Goal: Navigation & Orientation: Find specific page/section

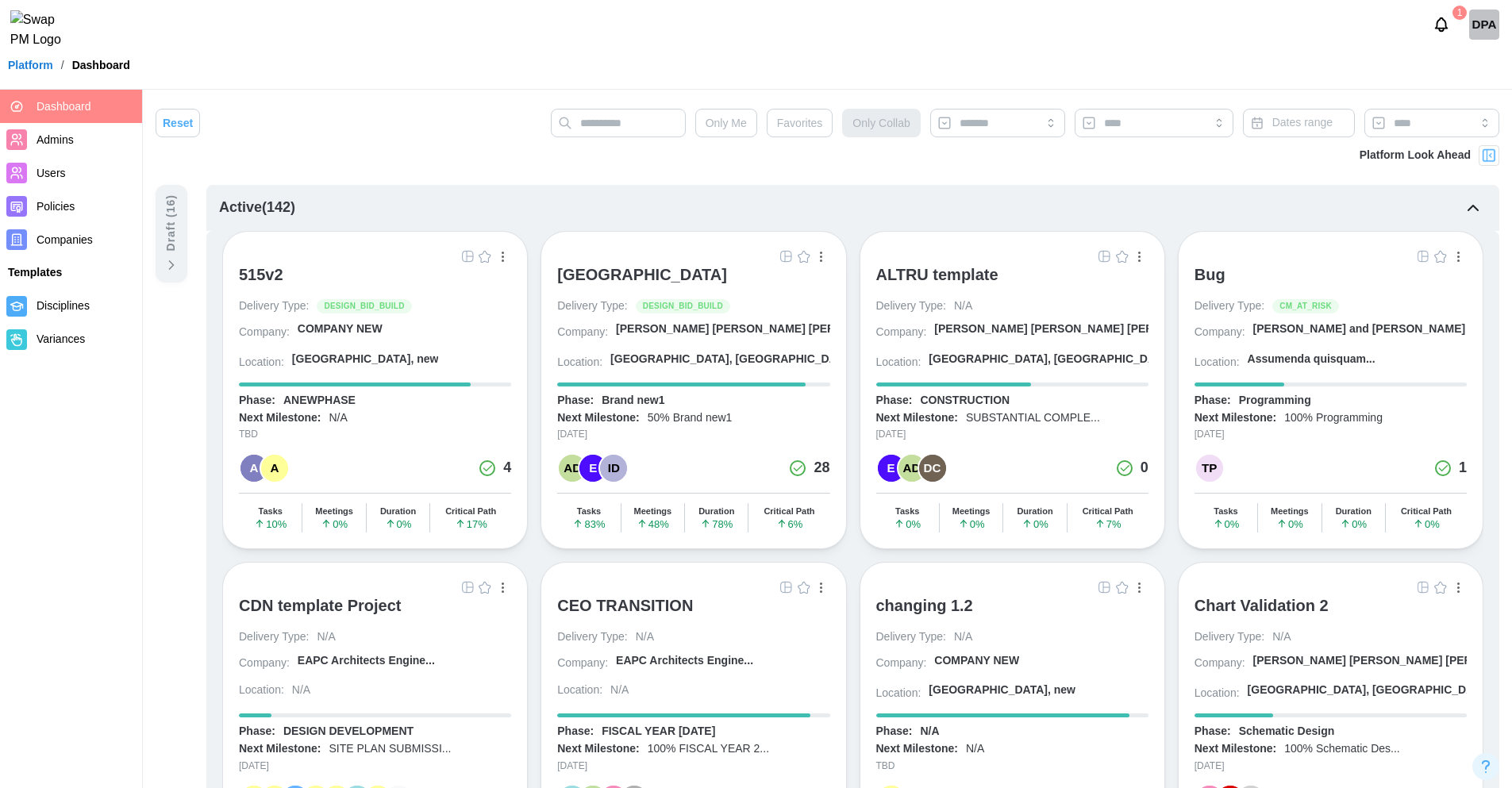
click at [83, 235] on span "Companies" at bounding box center [65, 240] width 56 height 13
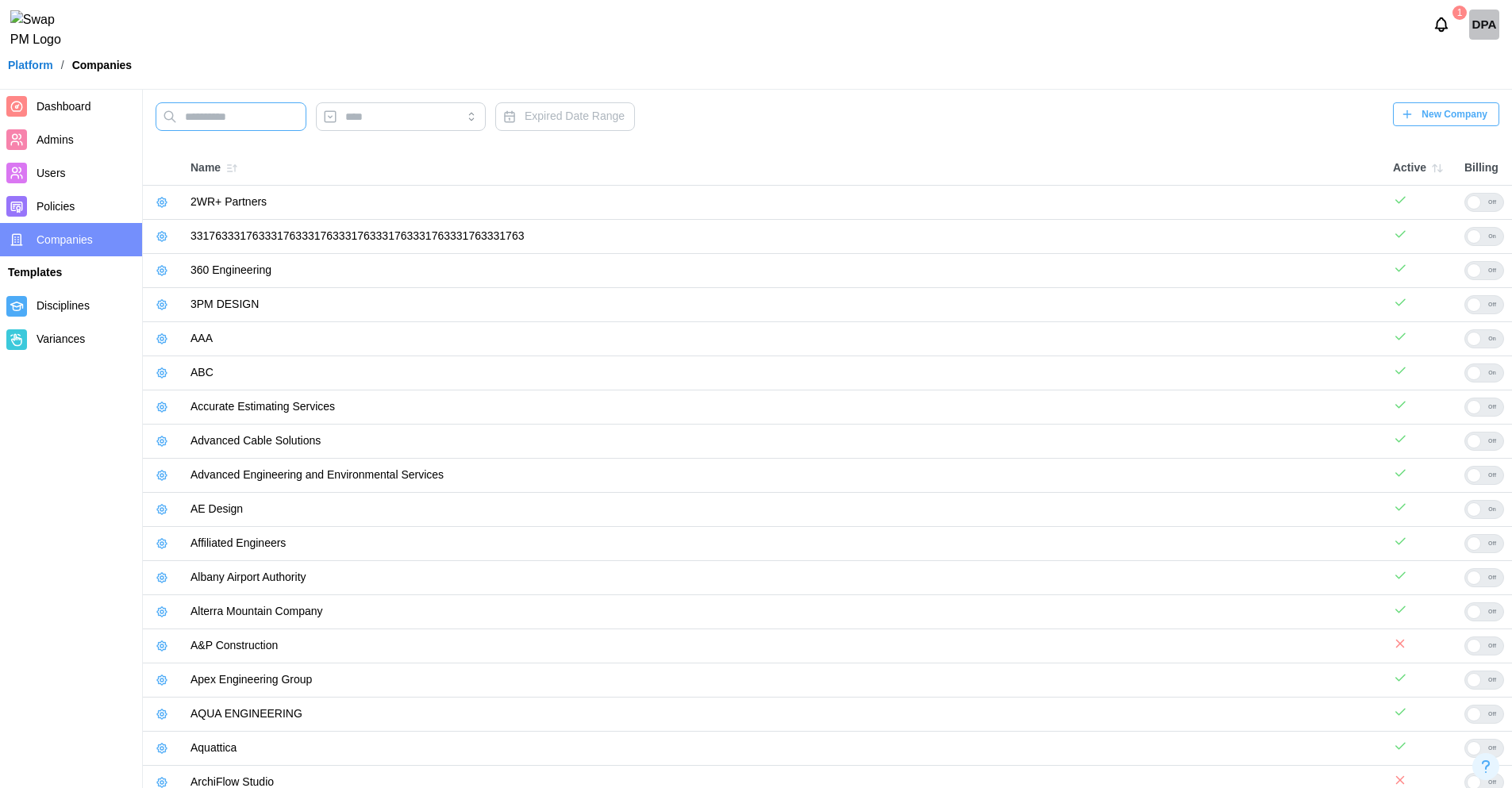
click at [229, 128] on input "text" at bounding box center [230, 116] width 151 height 29
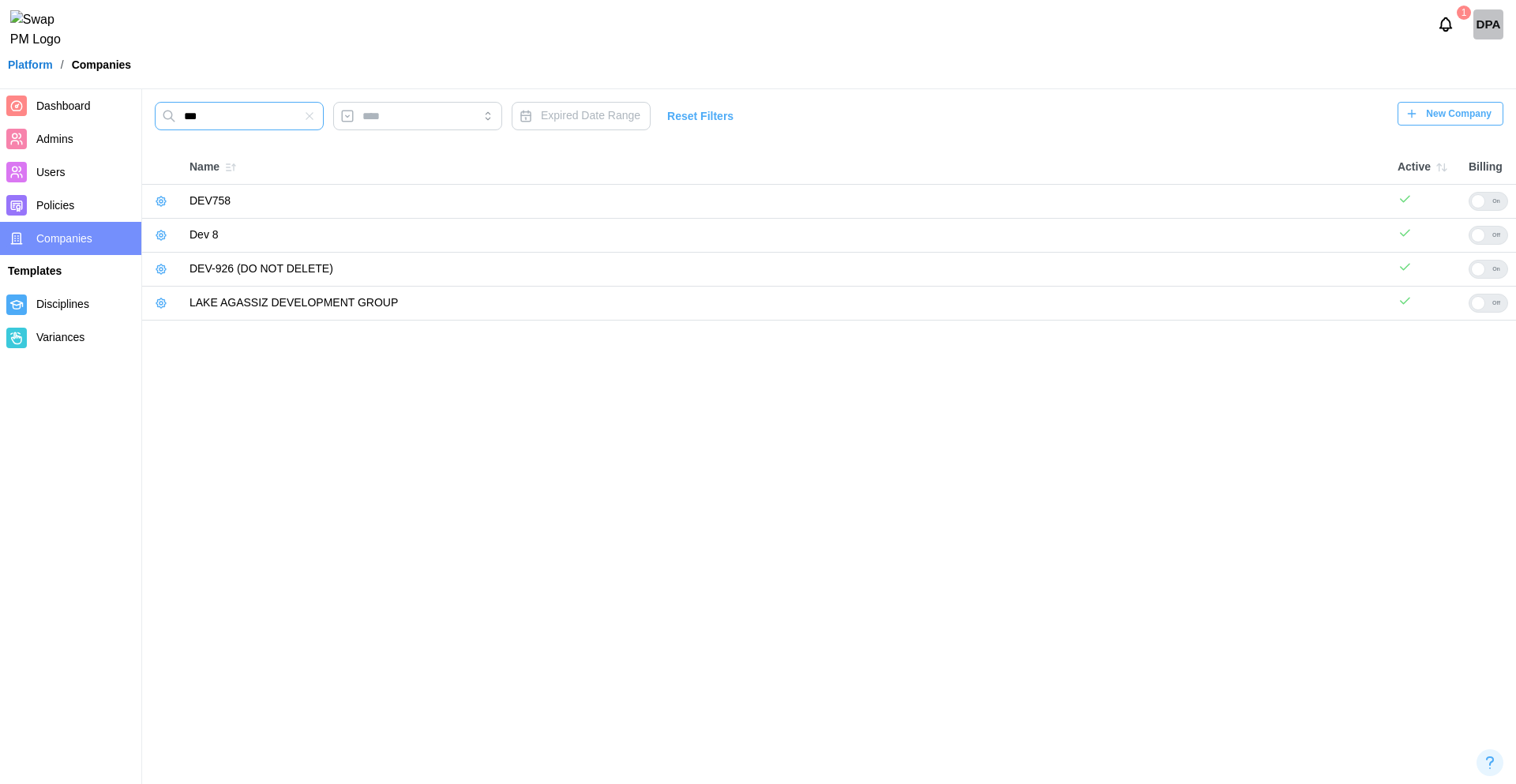
type input "***"
click at [156, 271] on icon "button" at bounding box center [161, 270] width 13 height 13
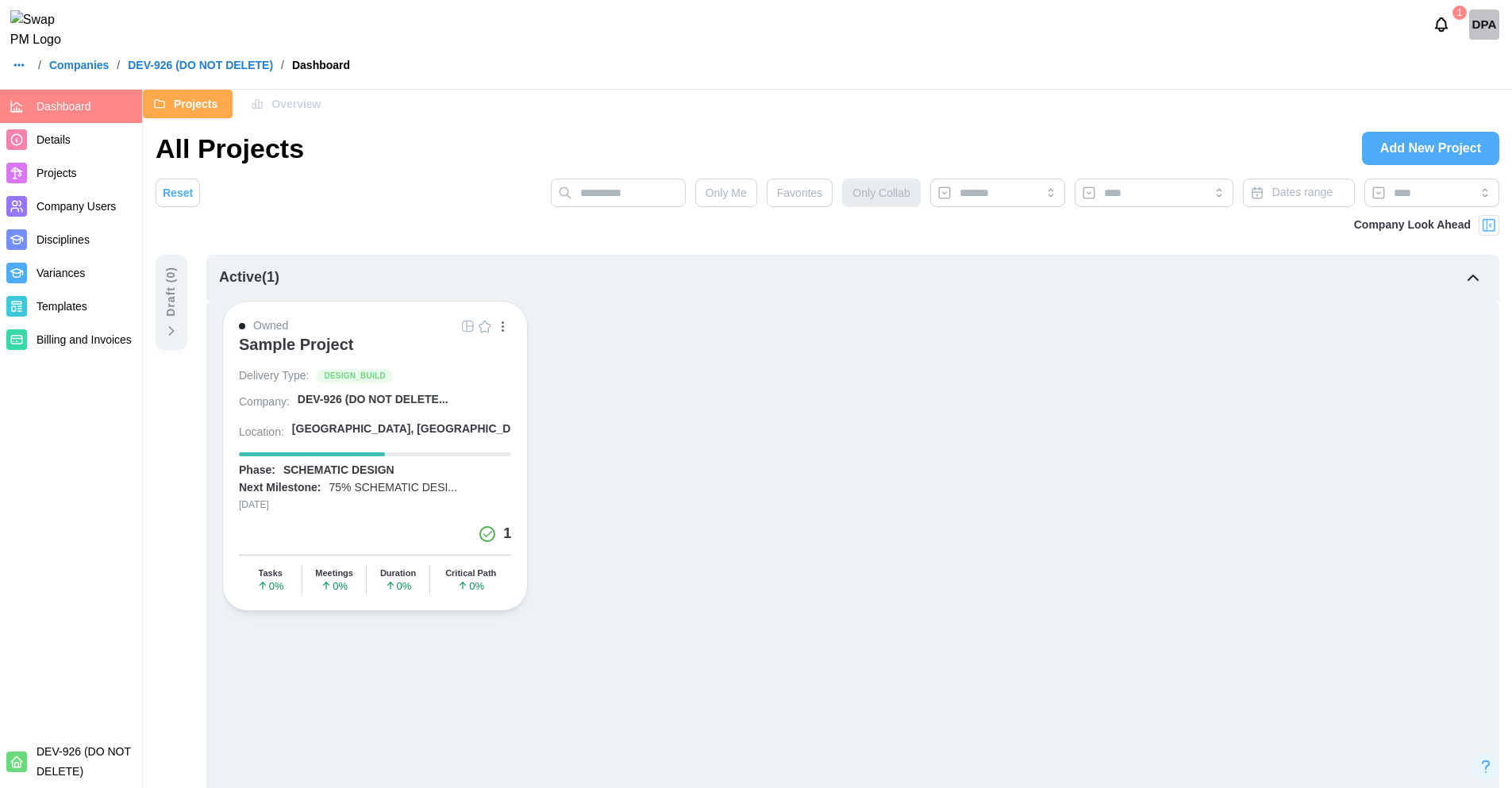
click at [319, 348] on div "Sample Project" at bounding box center [296, 344] width 115 height 19
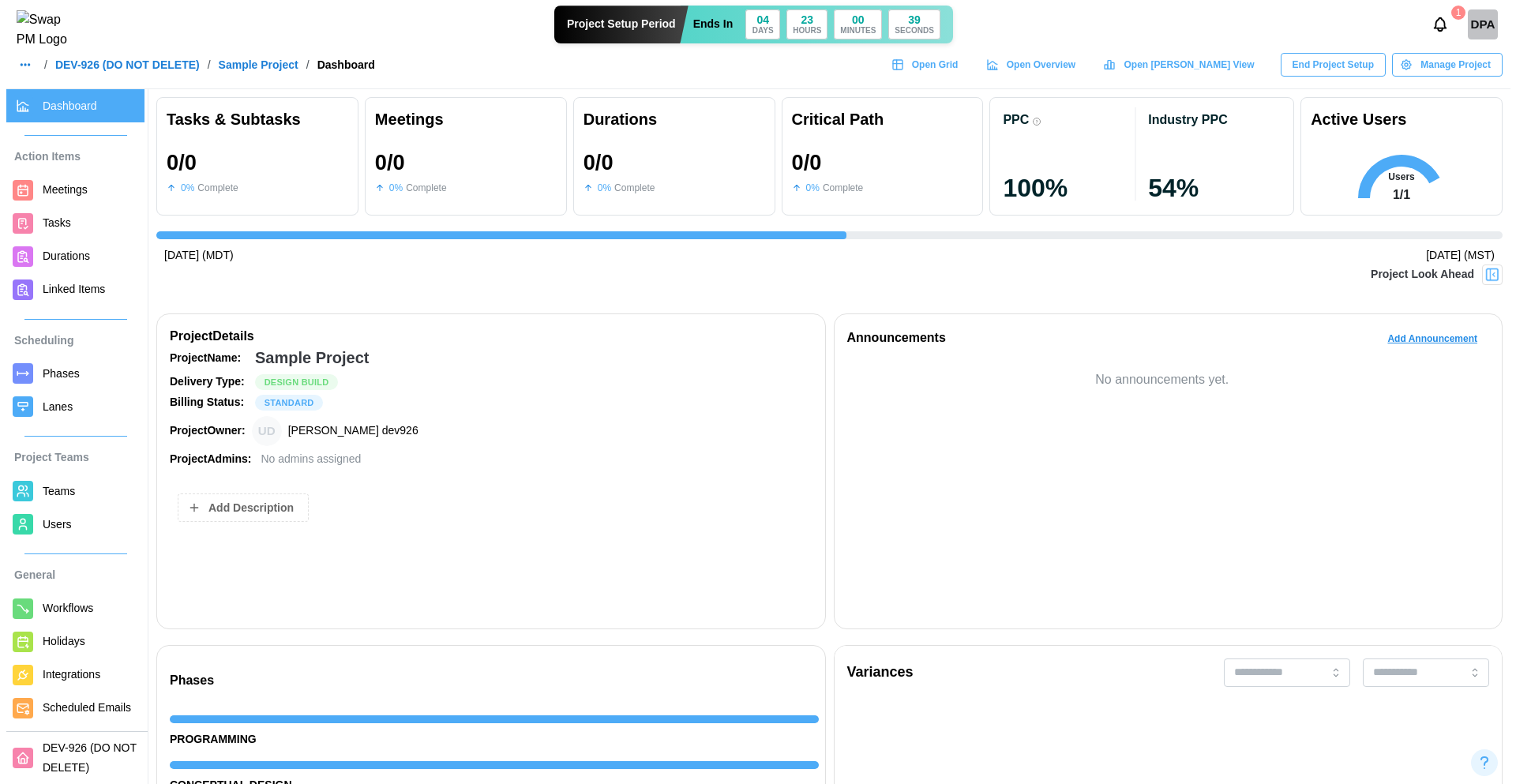
scroll to position [51, 0]
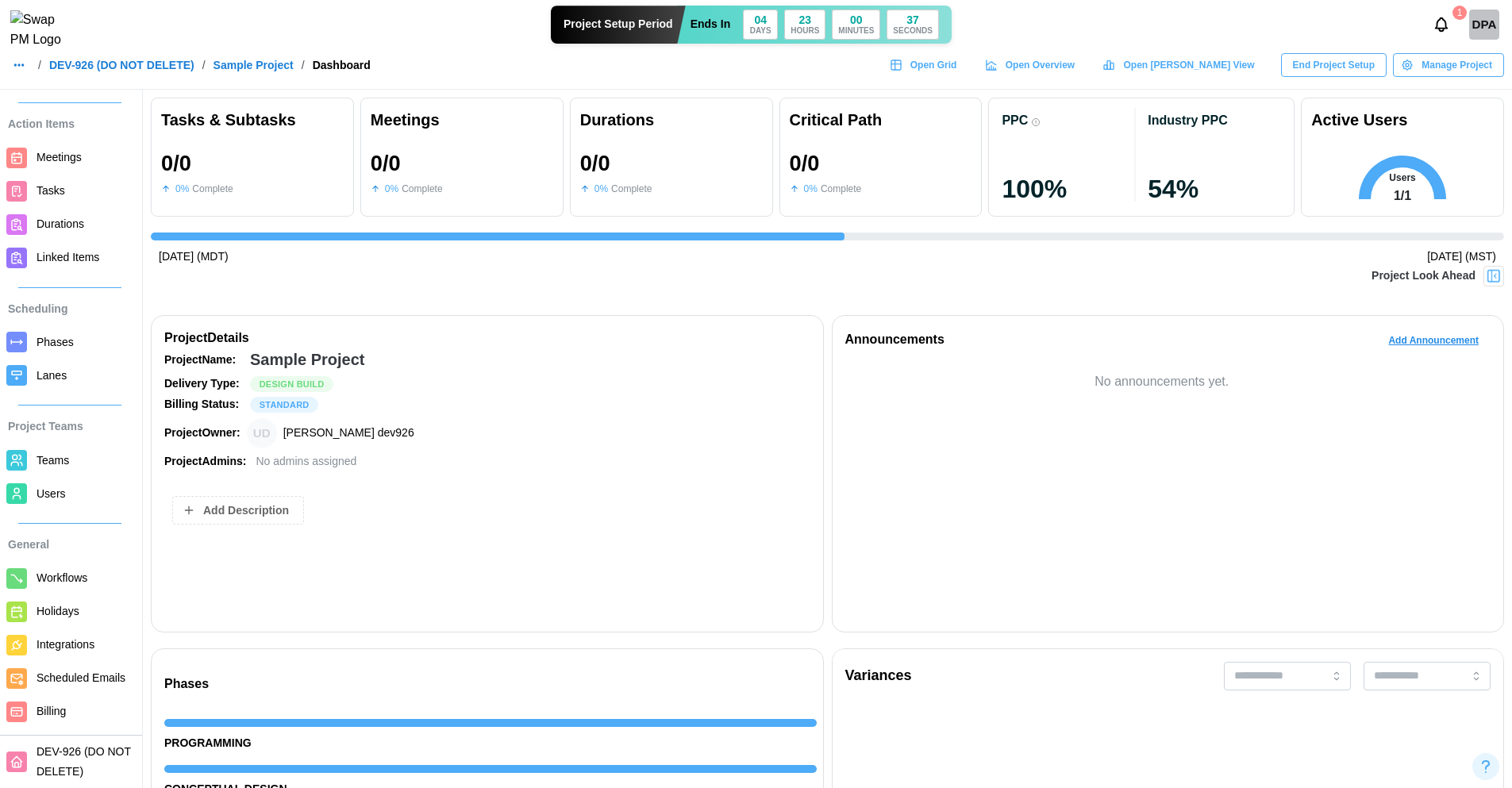
click at [53, 706] on span "Billing" at bounding box center [51, 711] width 29 height 13
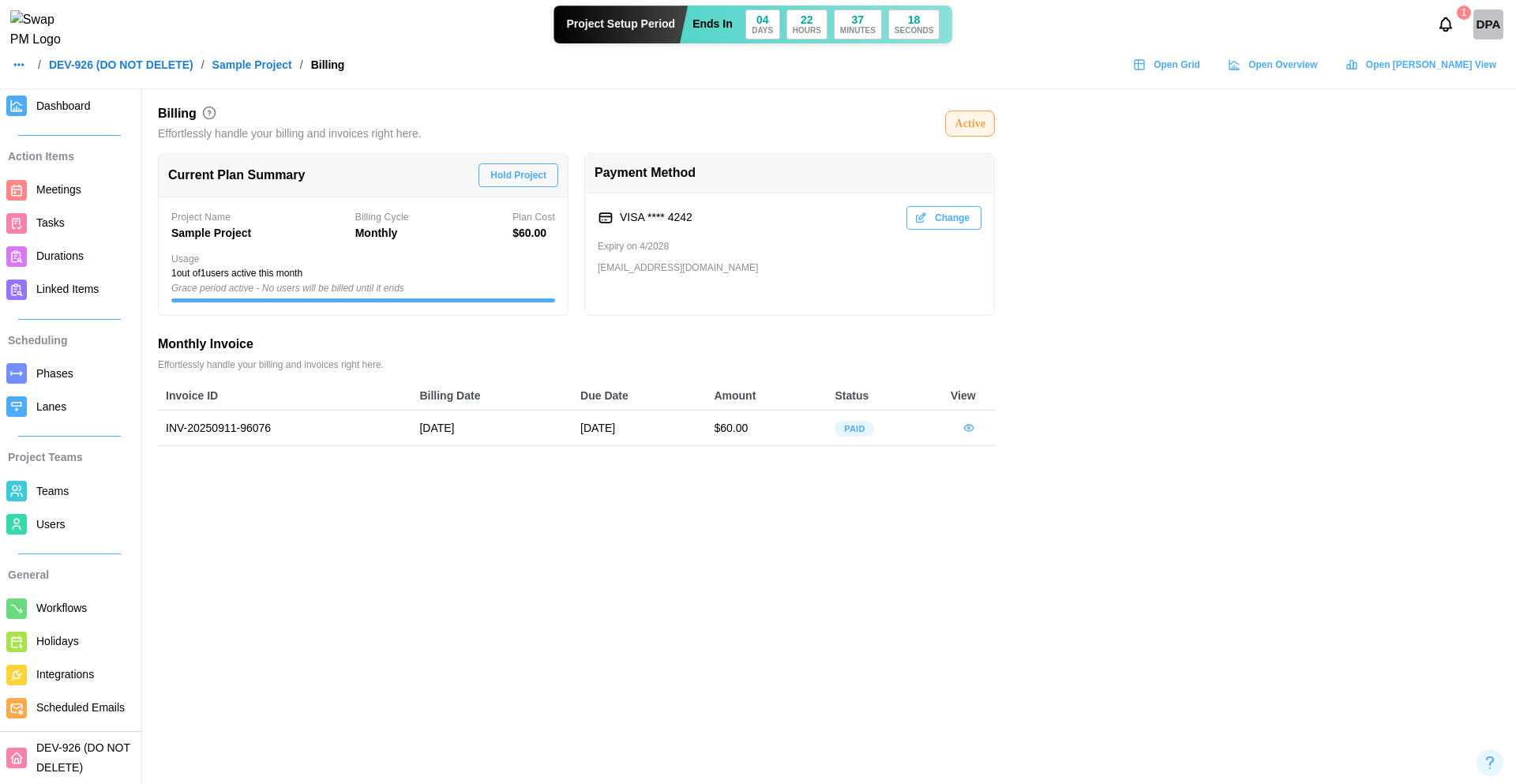
click at [73, 111] on span "Dashboard" at bounding box center [63, 106] width 54 height 13
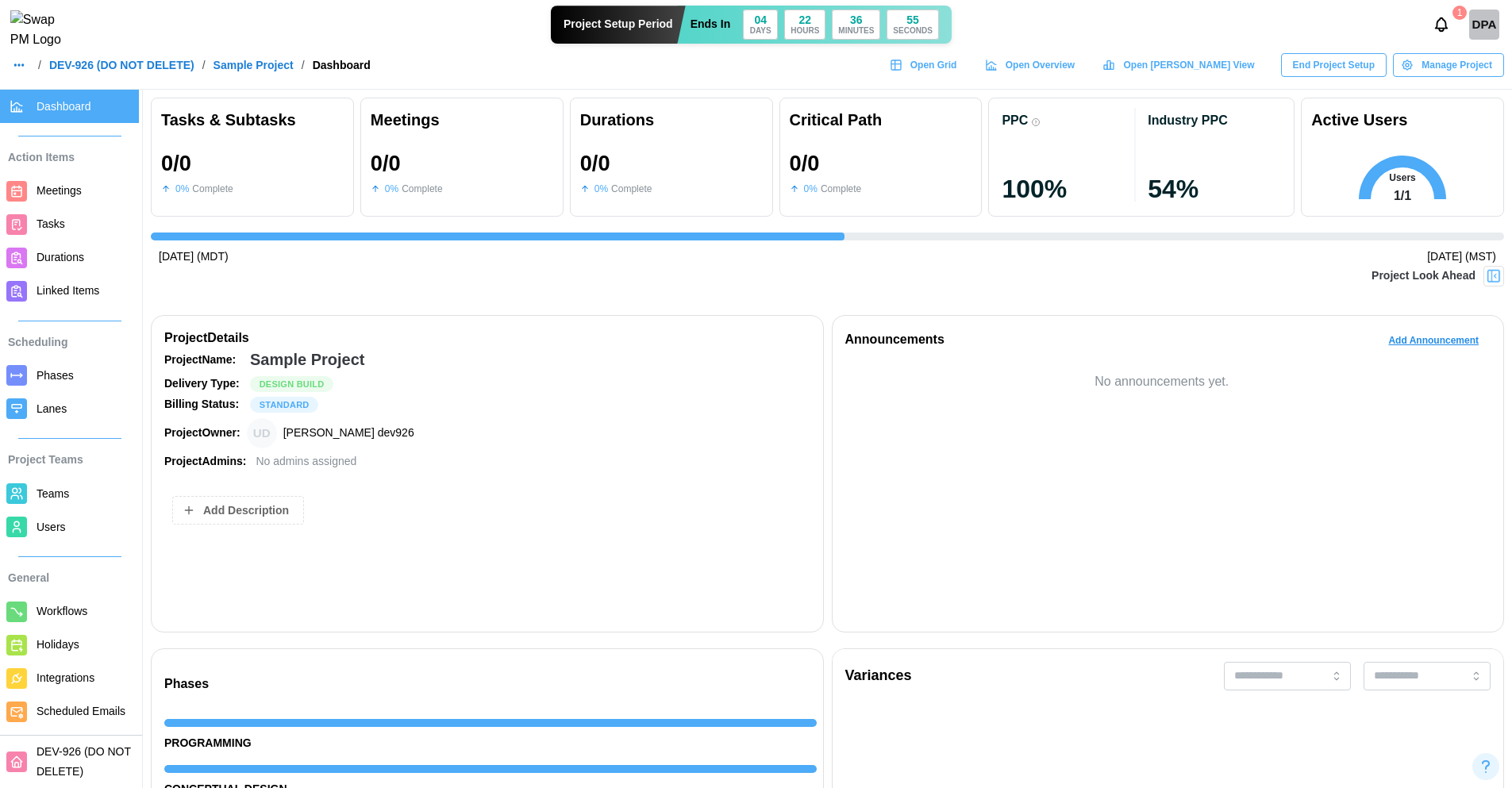
click at [1496, 278] on img at bounding box center [1493, 275] width 16 height 16
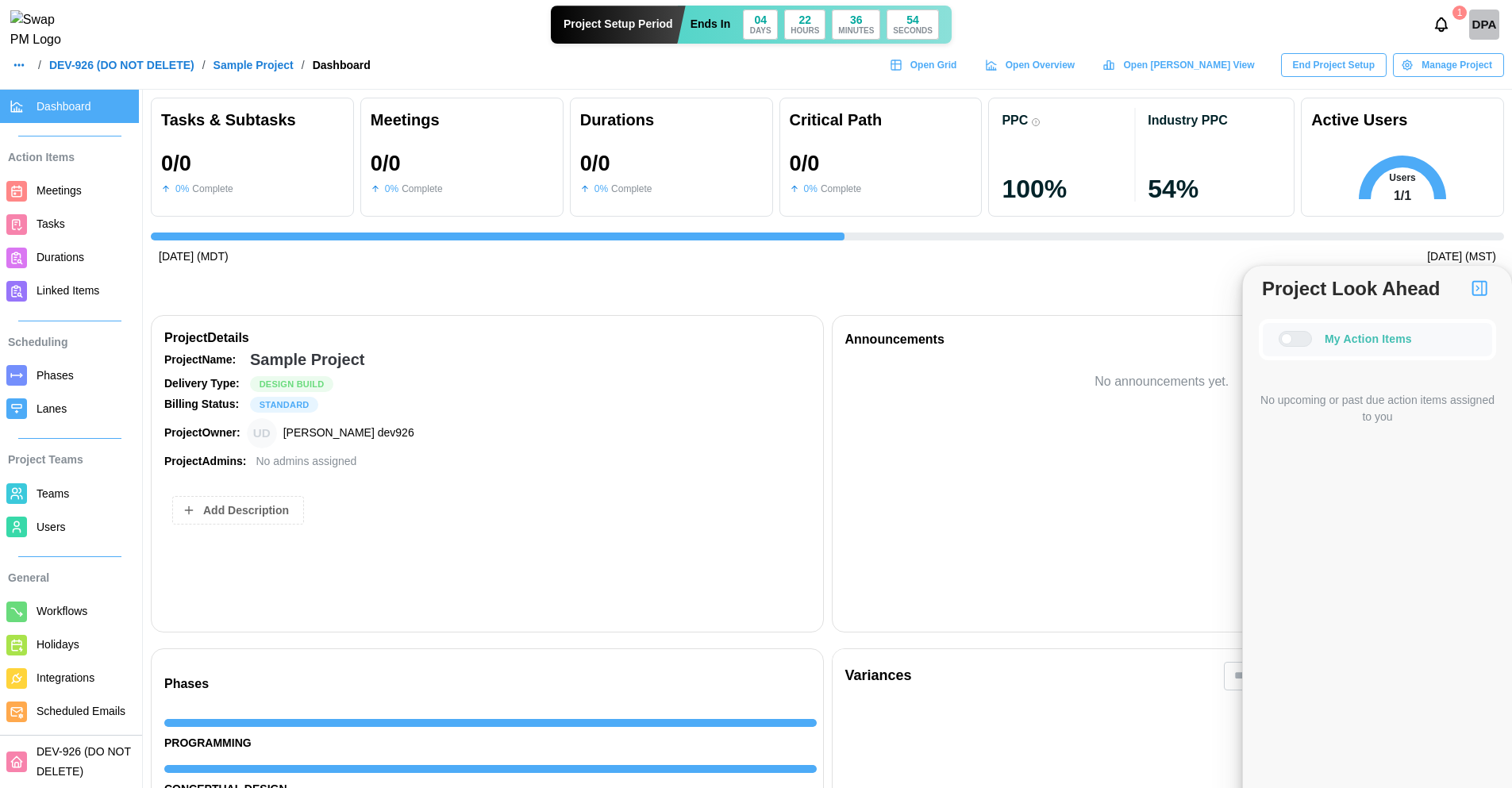
click at [1479, 289] on img "button" at bounding box center [1479, 287] width 19 height 19
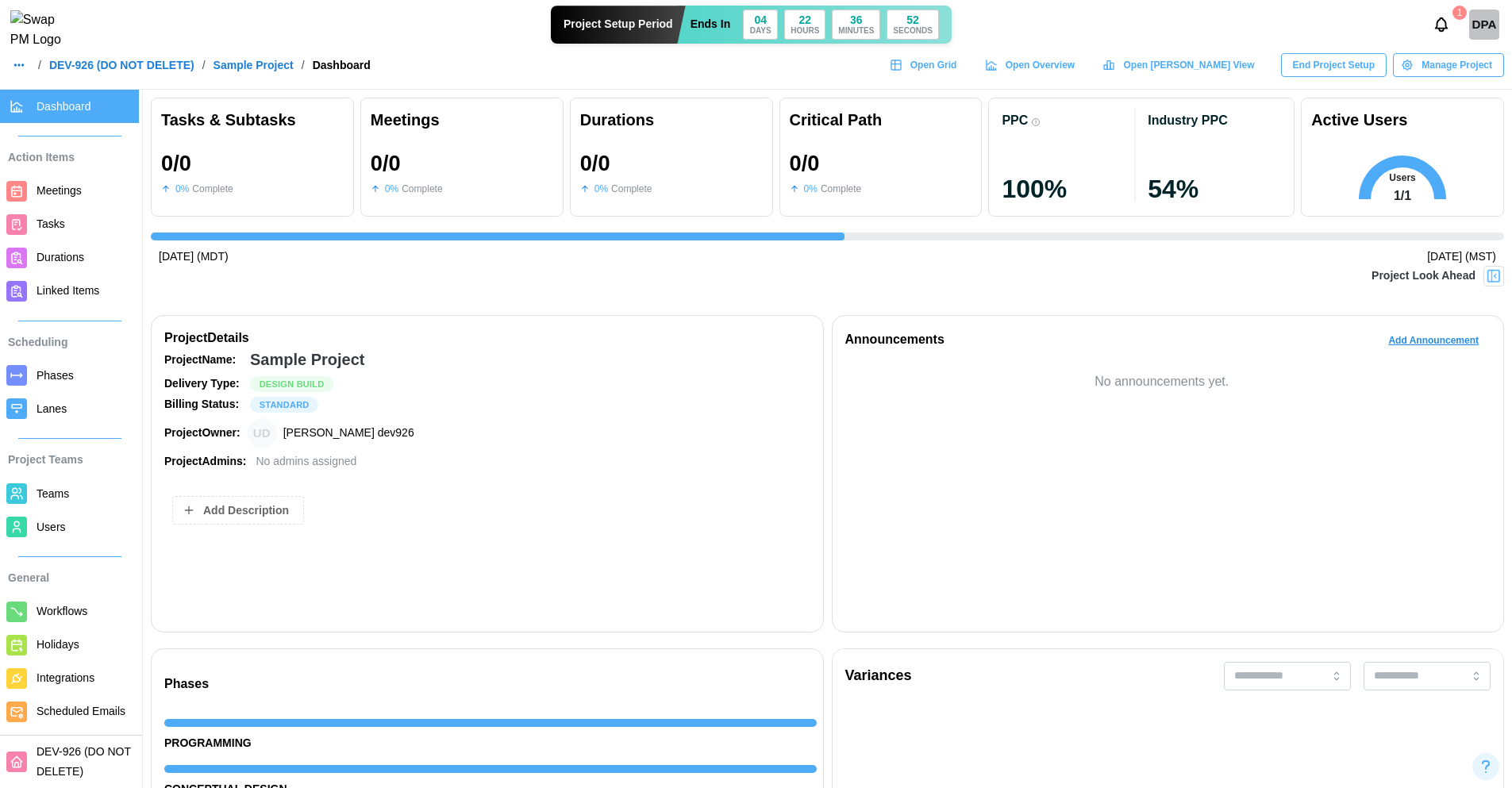
click at [1488, 283] on img at bounding box center [1493, 275] width 16 height 16
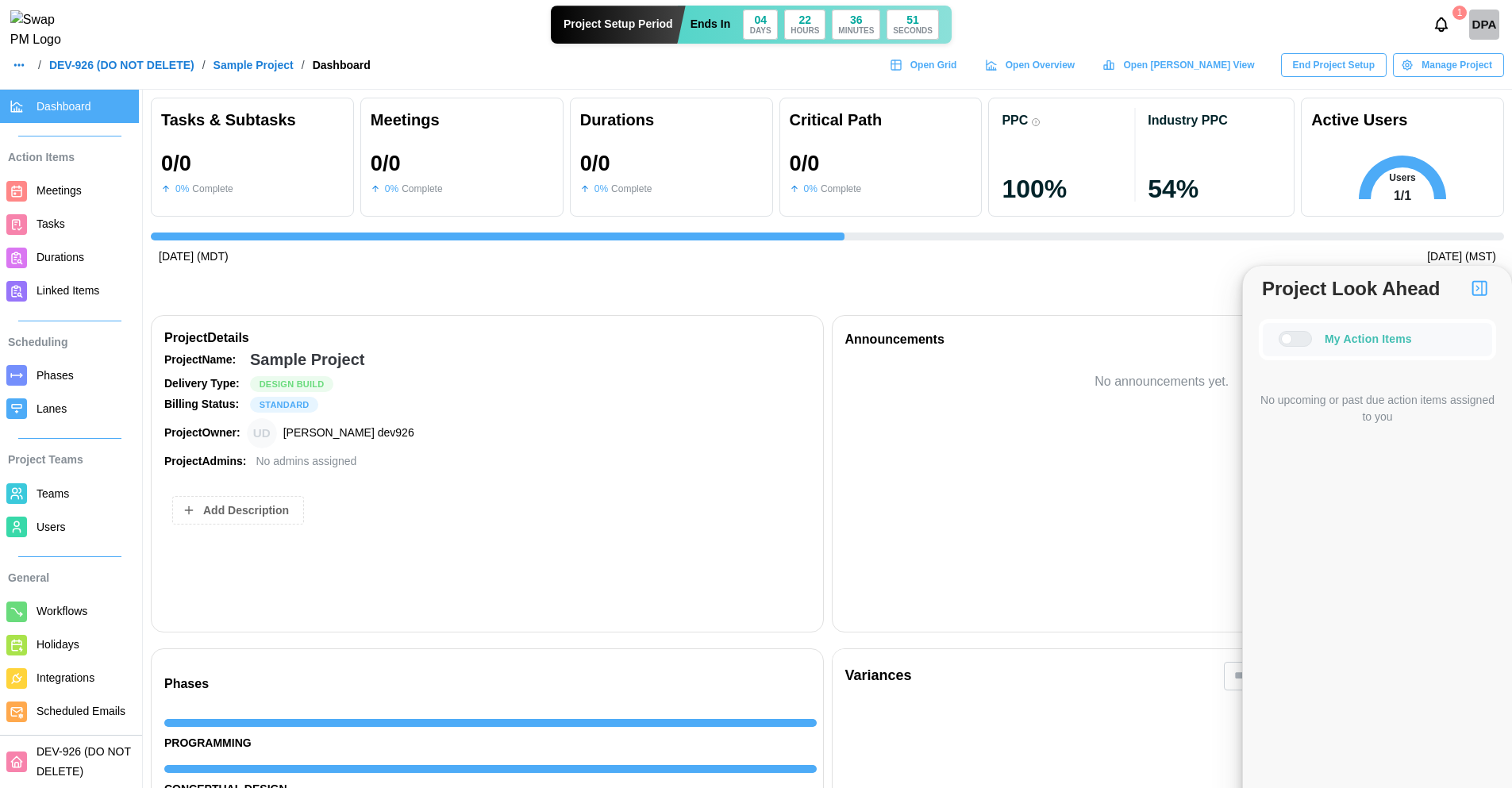
click at [1488, 283] on img "button" at bounding box center [1479, 287] width 19 height 19
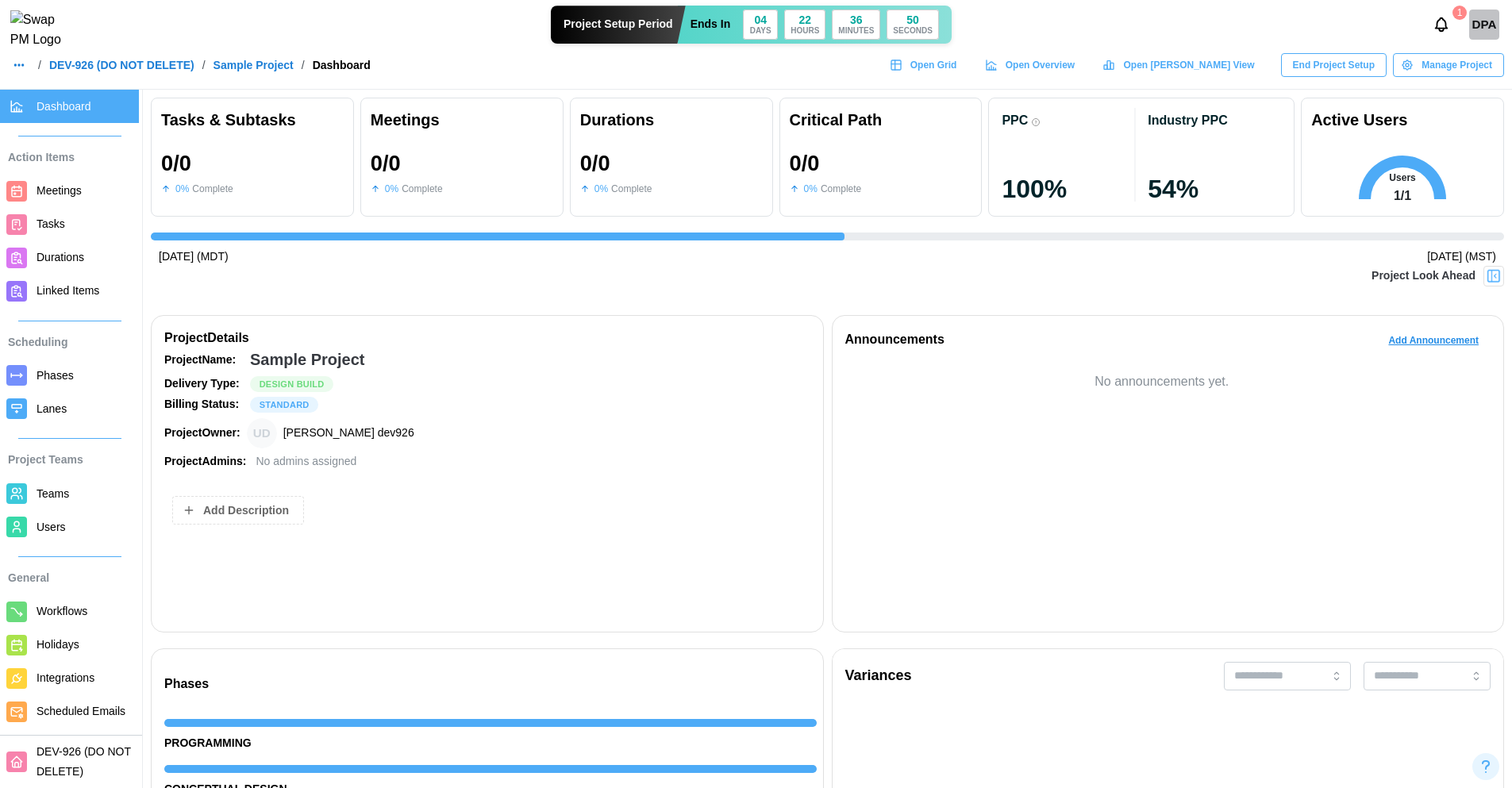
click at [1488, 283] on img at bounding box center [1493, 275] width 16 height 16
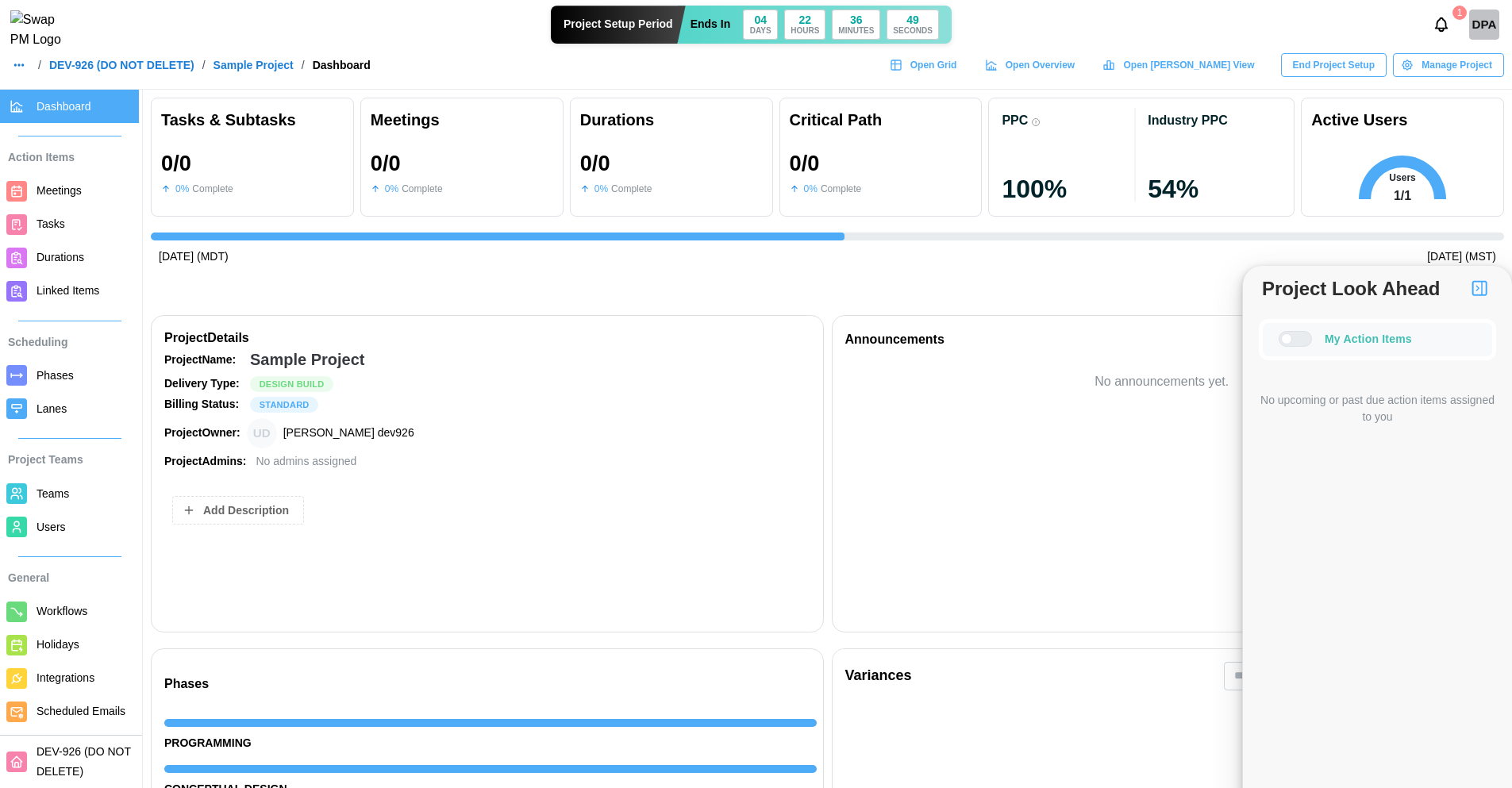
click at [1488, 283] on img "button" at bounding box center [1479, 287] width 19 height 19
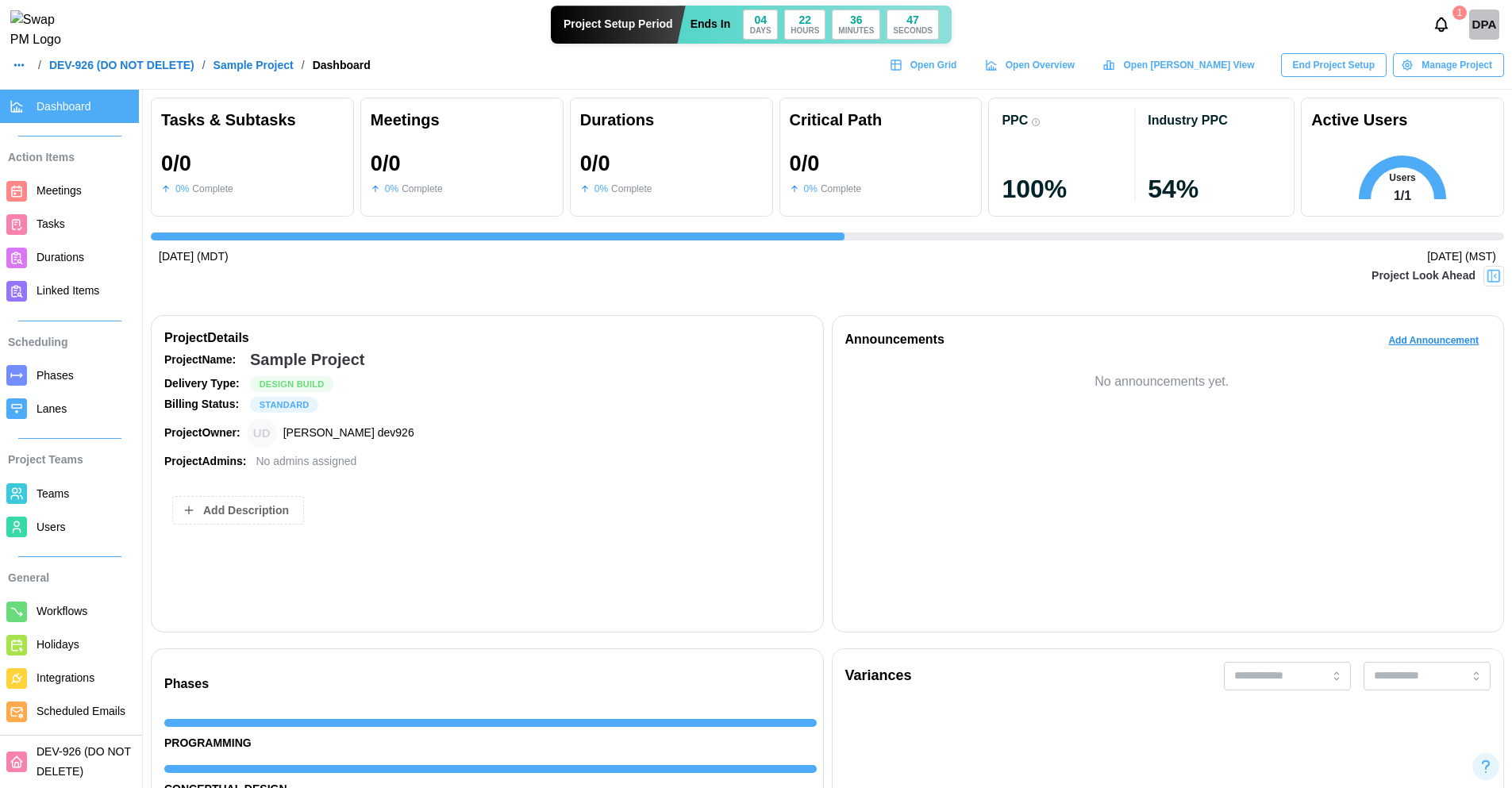
click at [1447, 28] on icon "Notifications" at bounding box center [1441, 24] width 17 height 17
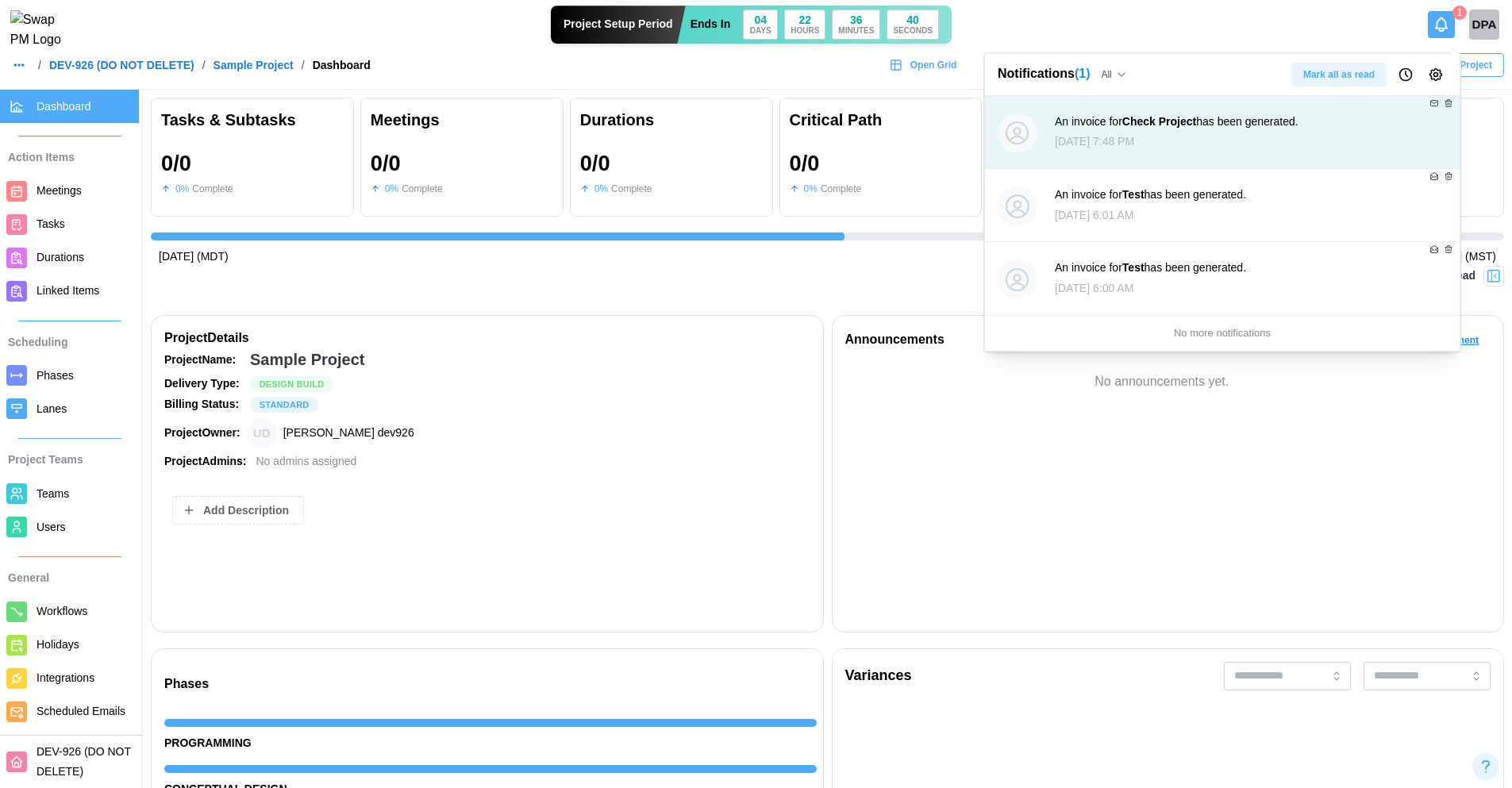
click at [1451, 32] on button "Notifications" at bounding box center [1441, 24] width 27 height 27
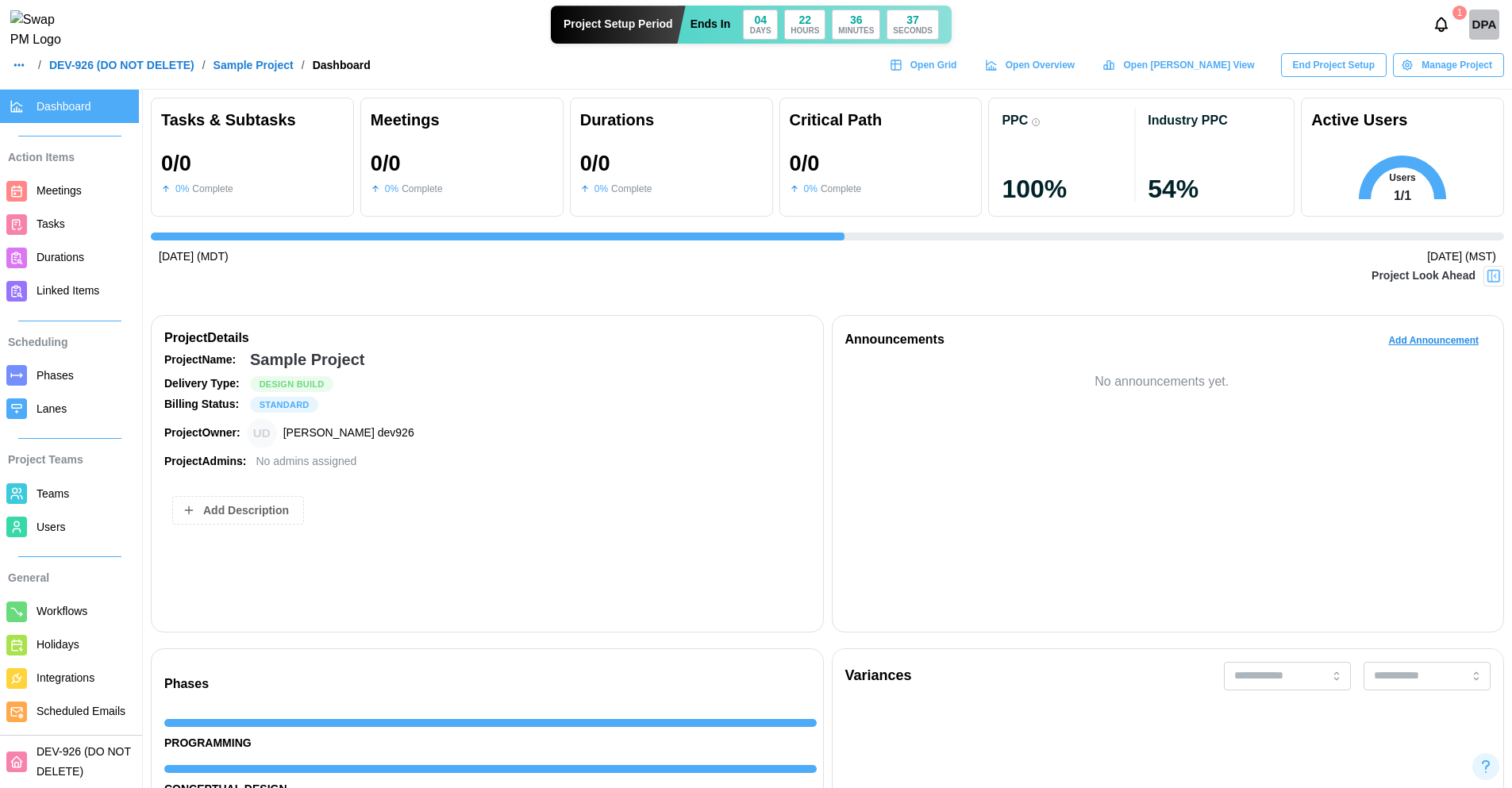
click at [1317, 76] on span "End Project Setup" at bounding box center [1334, 65] width 82 height 22
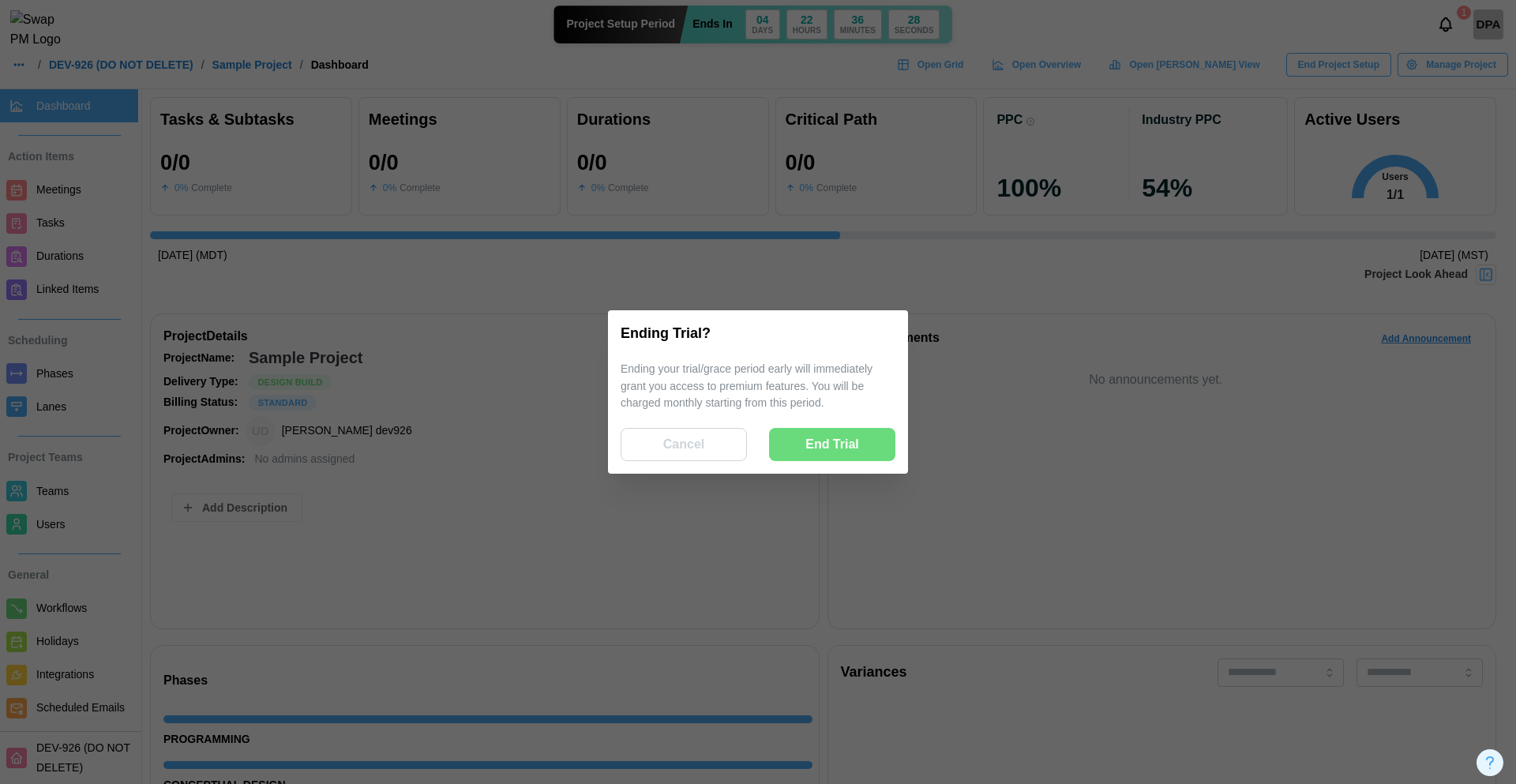
click at [699, 453] on span "Cancel" at bounding box center [684, 444] width 41 height 32
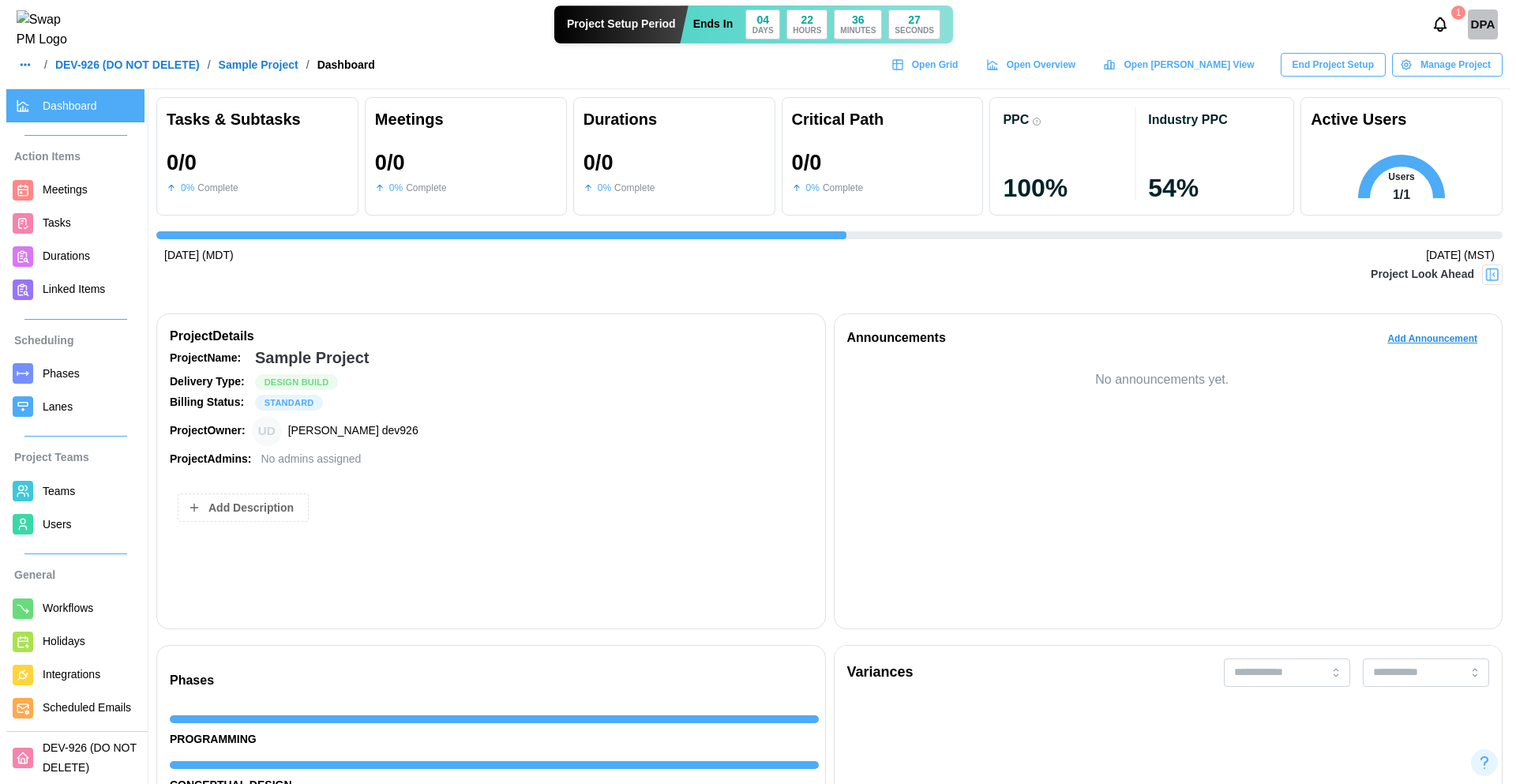
scroll to position [51, 0]
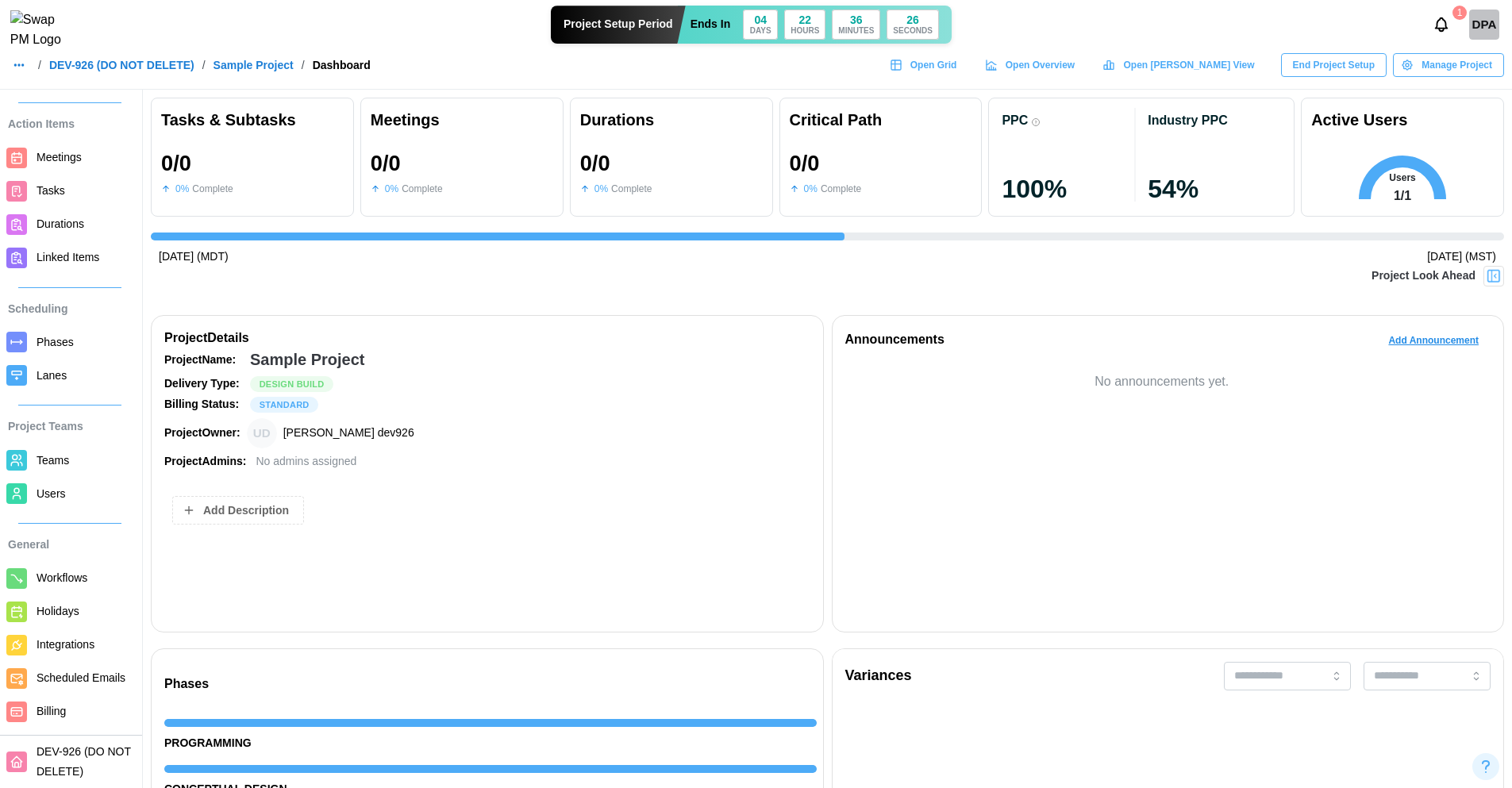
click at [69, 484] on span "Users" at bounding box center [85, 494] width 96 height 20
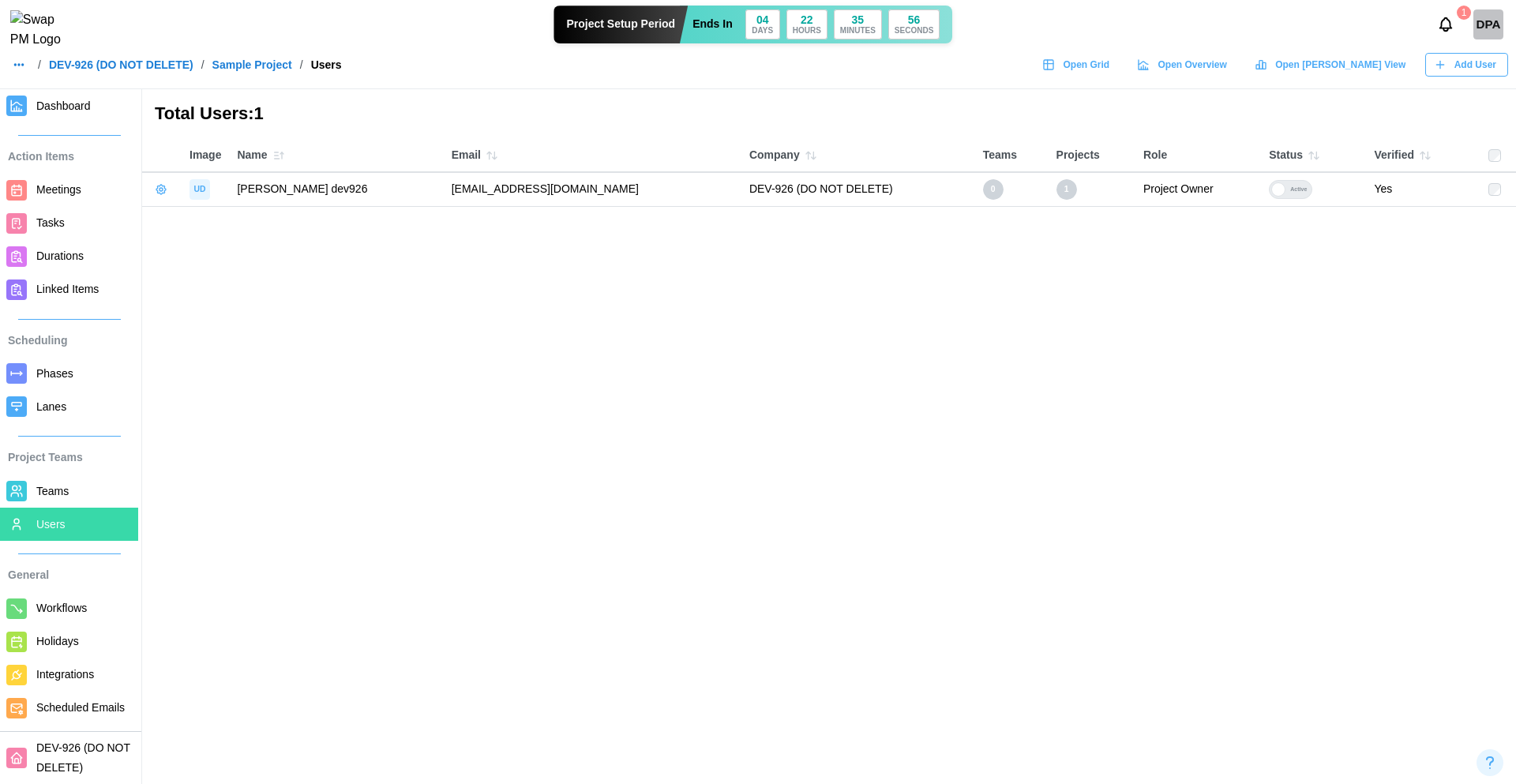
click at [1110, 76] on span "Open Grid" at bounding box center [1086, 64] width 46 height 22
click at [80, 112] on span "Dashboard" at bounding box center [85, 106] width 96 height 19
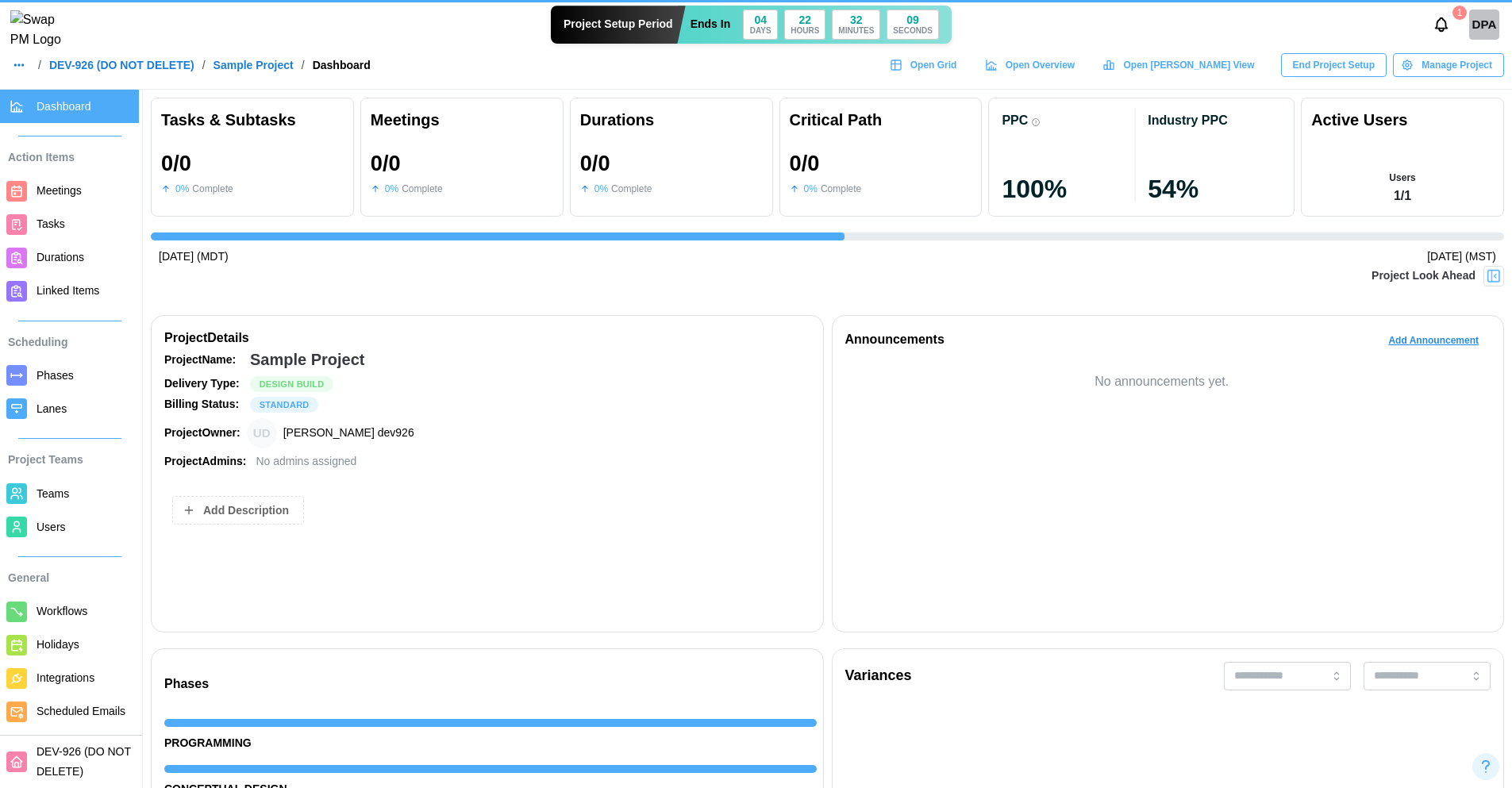
scroll to position [0, 3414]
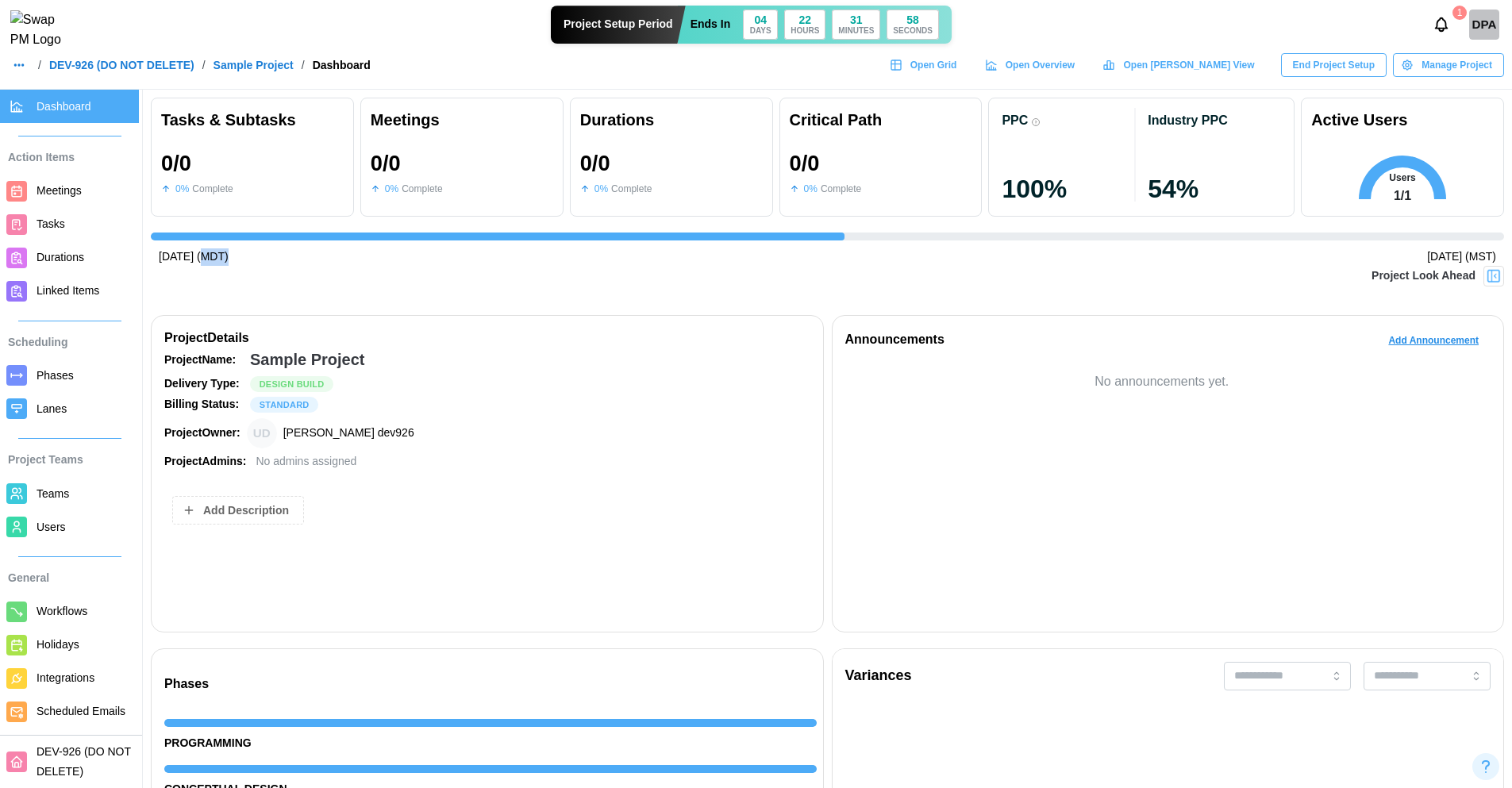
drag, startPoint x: 200, startPoint y: 256, endPoint x: 222, endPoint y: 256, distance: 22.0
click at [222, 256] on div "Apr 22, 2025 (MDT)" at bounding box center [193, 256] width 69 height 17
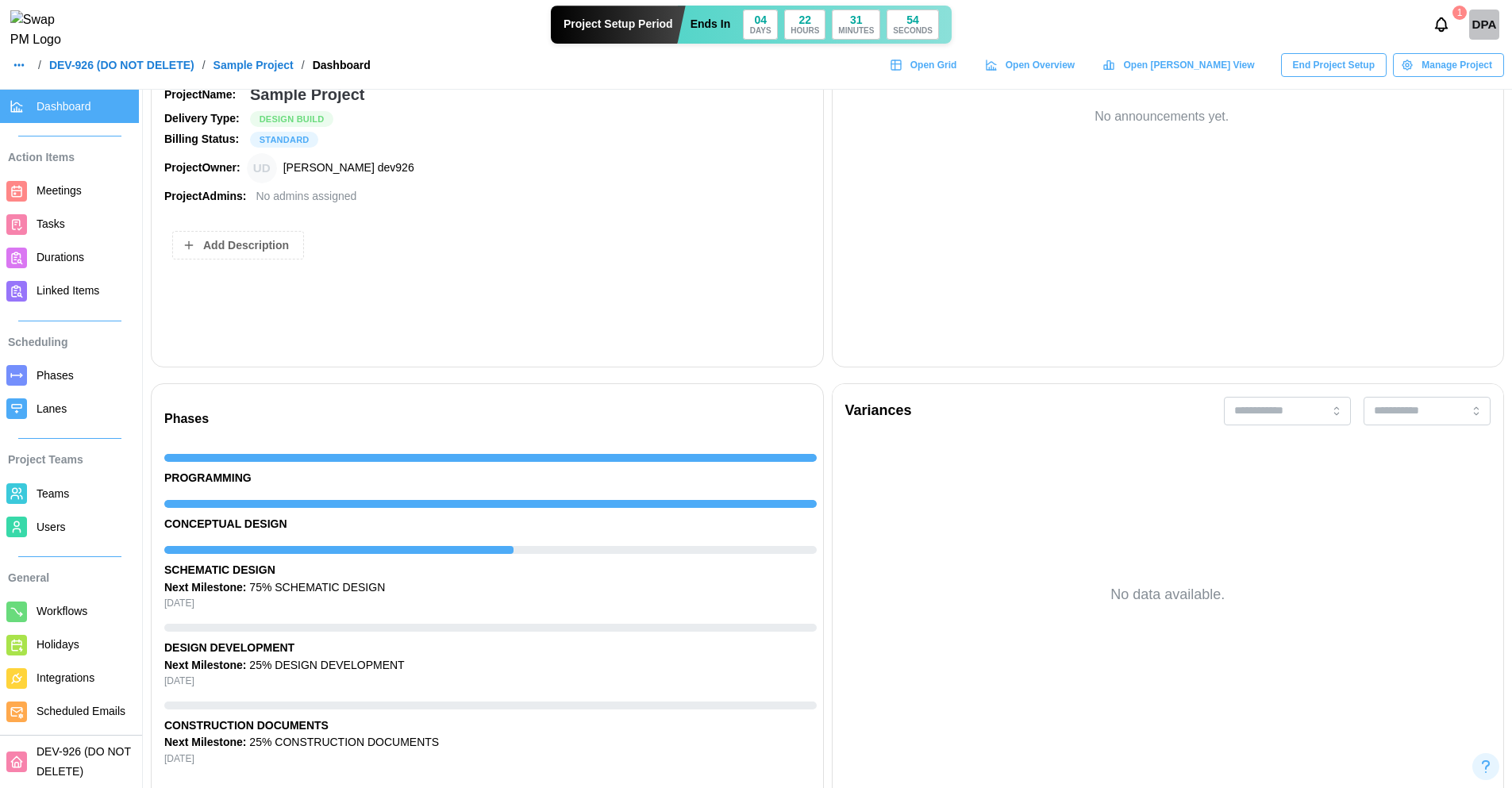
scroll to position [0, 0]
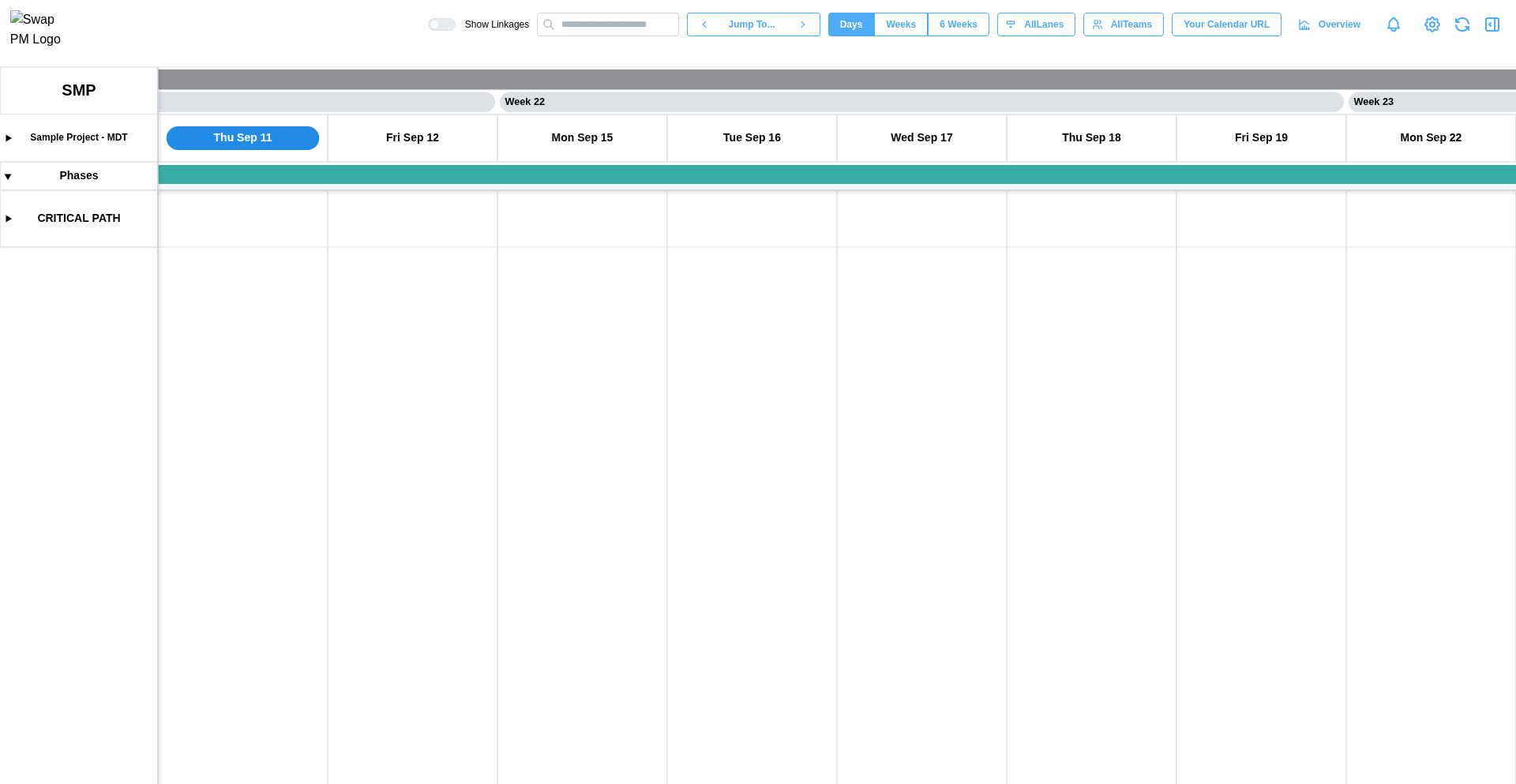
scroll to position [0, 17488]
click at [568, 398] on canvas at bounding box center [758, 426] width 1516 height 717
click at [534, 219] on canvas at bounding box center [758, 426] width 1516 height 717
click at [524, 201] on canvas at bounding box center [758, 426] width 1516 height 717
